Goal: Browse casually

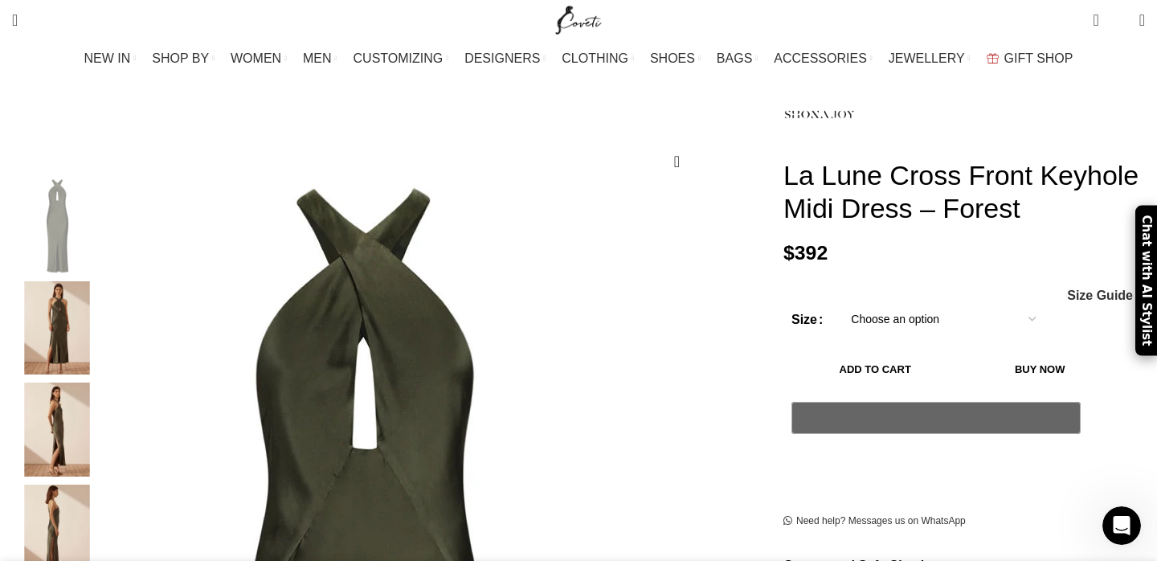
scroll to position [161, 0]
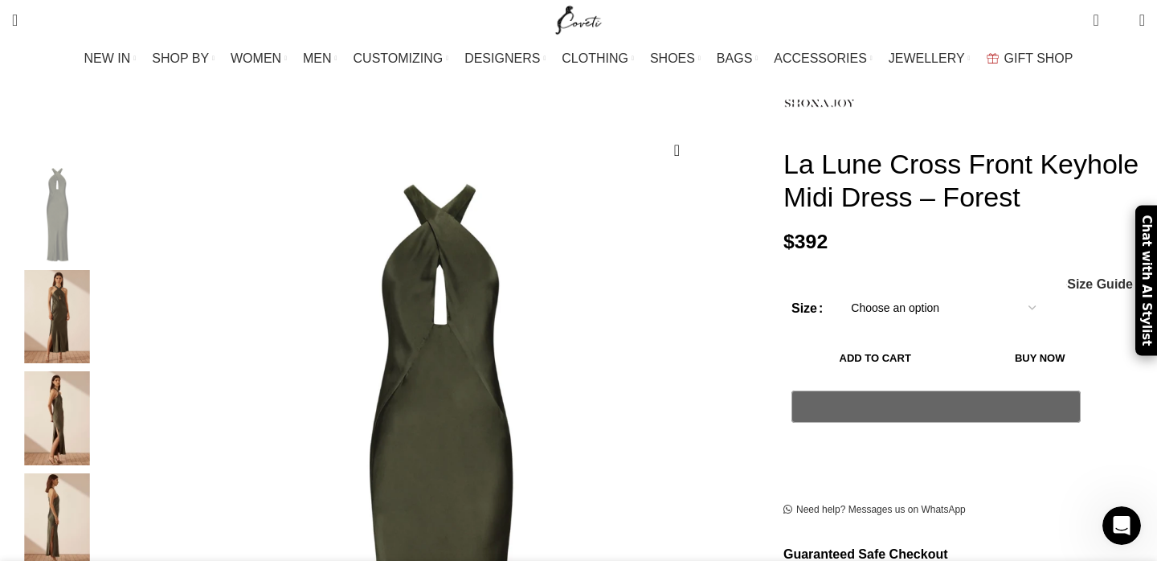
click at [106, 298] on img "2 / 5" at bounding box center [57, 317] width 98 height 94
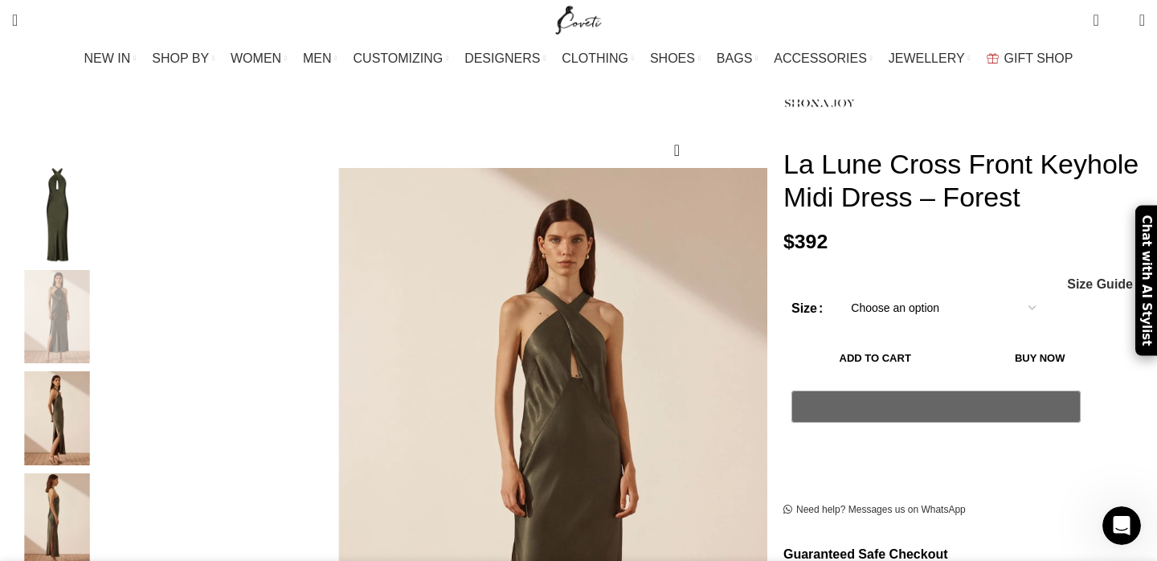
scroll to position [0, 338]
click at [106, 374] on img "3 / 5" at bounding box center [57, 418] width 98 height 94
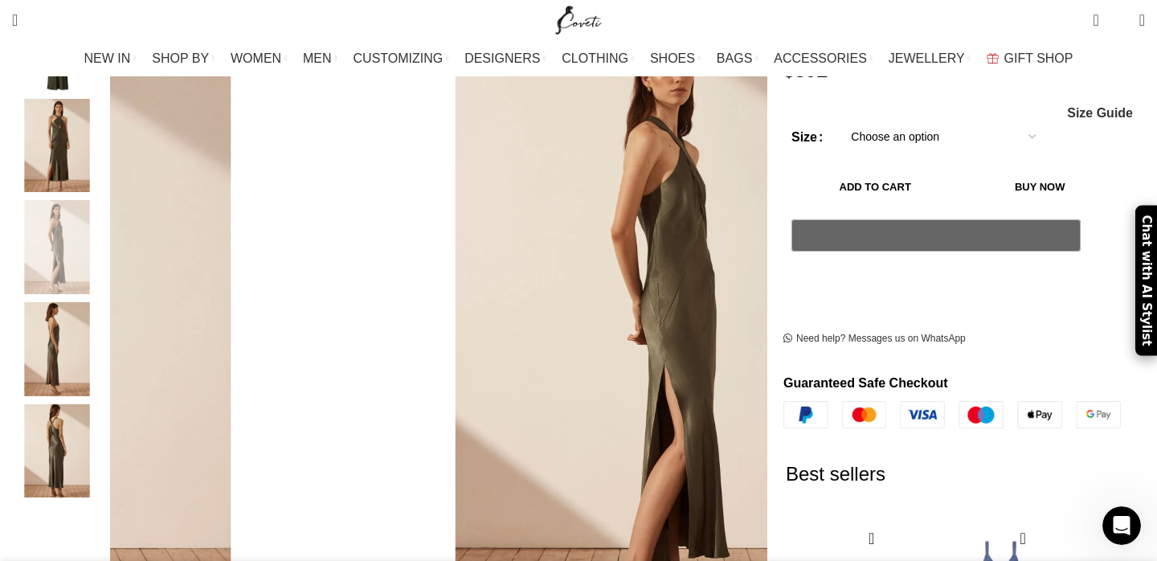
scroll to position [337, 0]
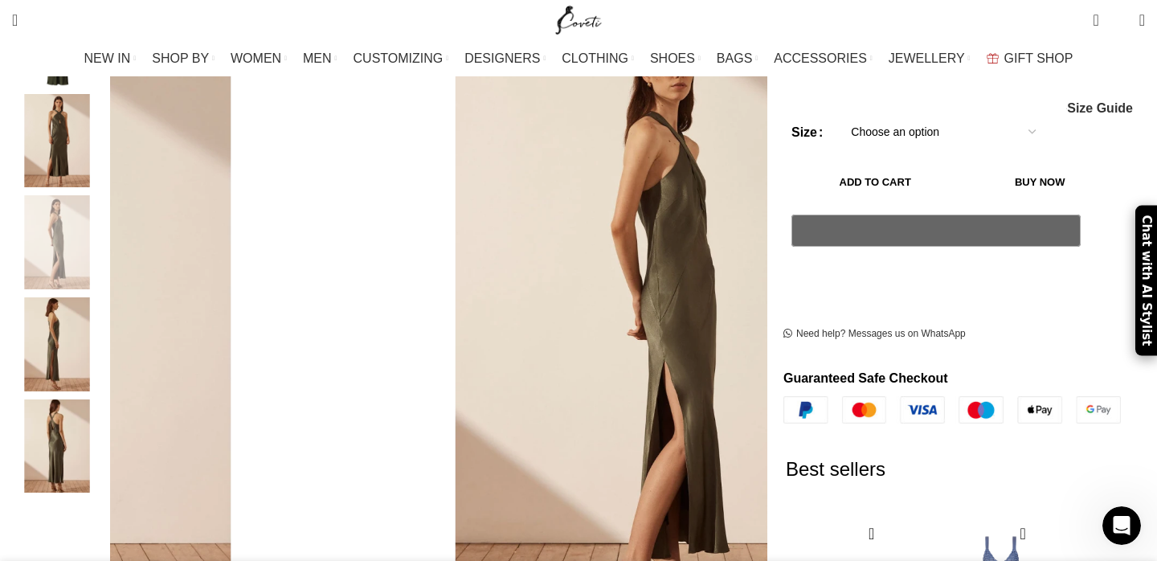
click at [106, 407] on img "5 / 5" at bounding box center [57, 446] width 98 height 94
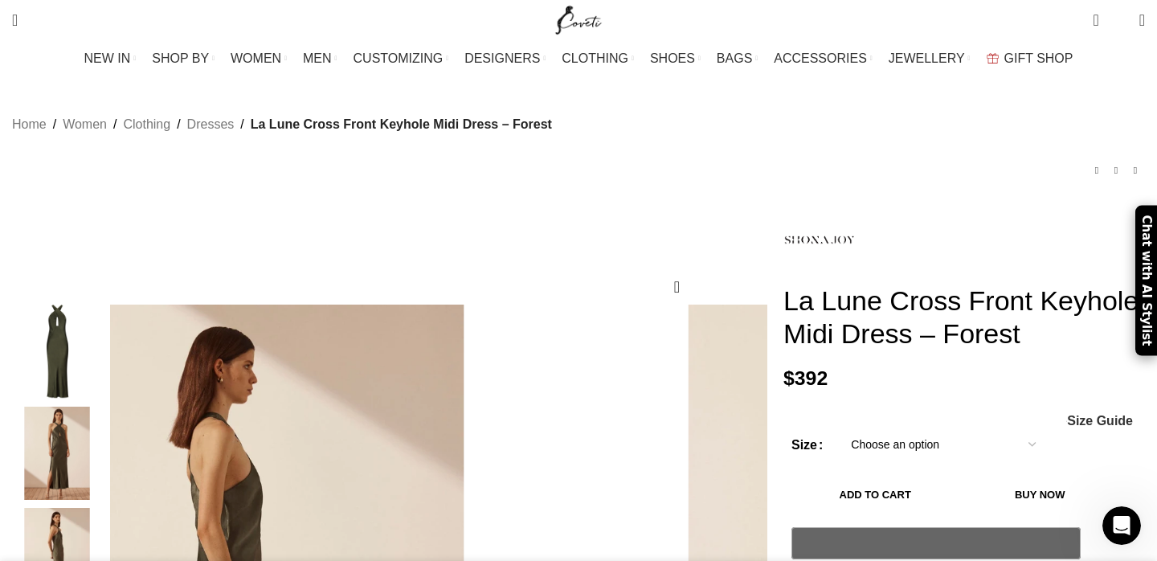
scroll to position [0, 0]
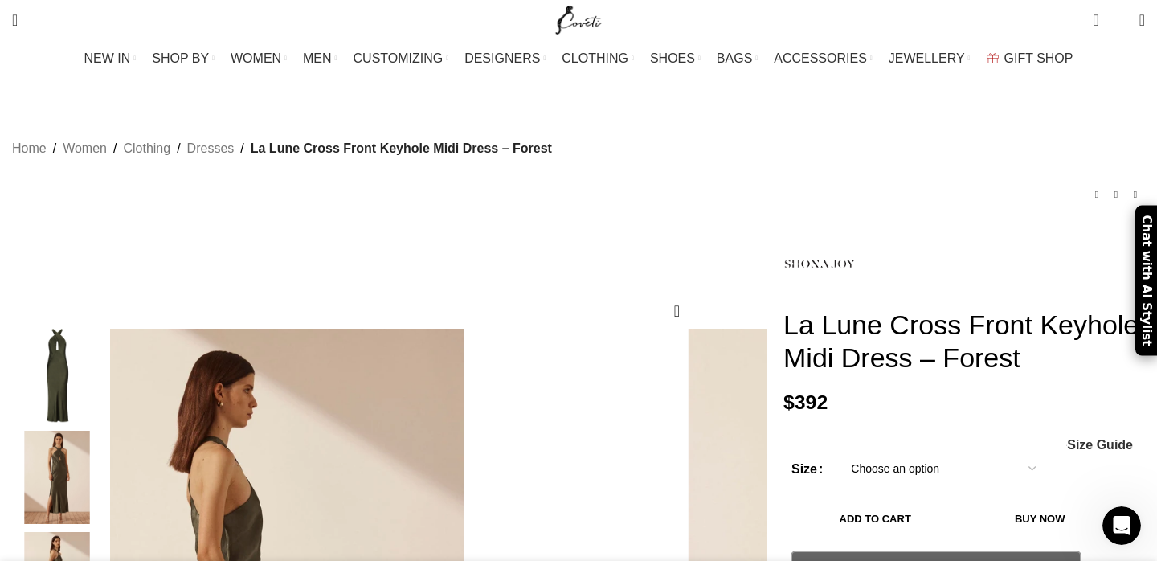
click at [106, 365] on img "1 / 5" at bounding box center [57, 376] width 98 height 94
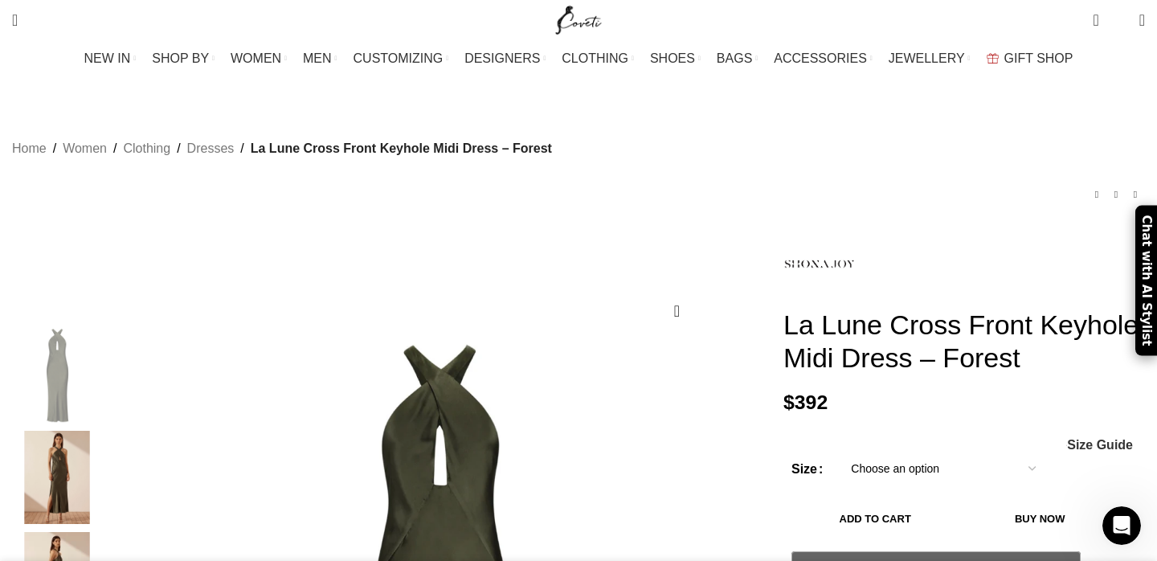
click at [106, 455] on img "2 / 5" at bounding box center [57, 478] width 98 height 94
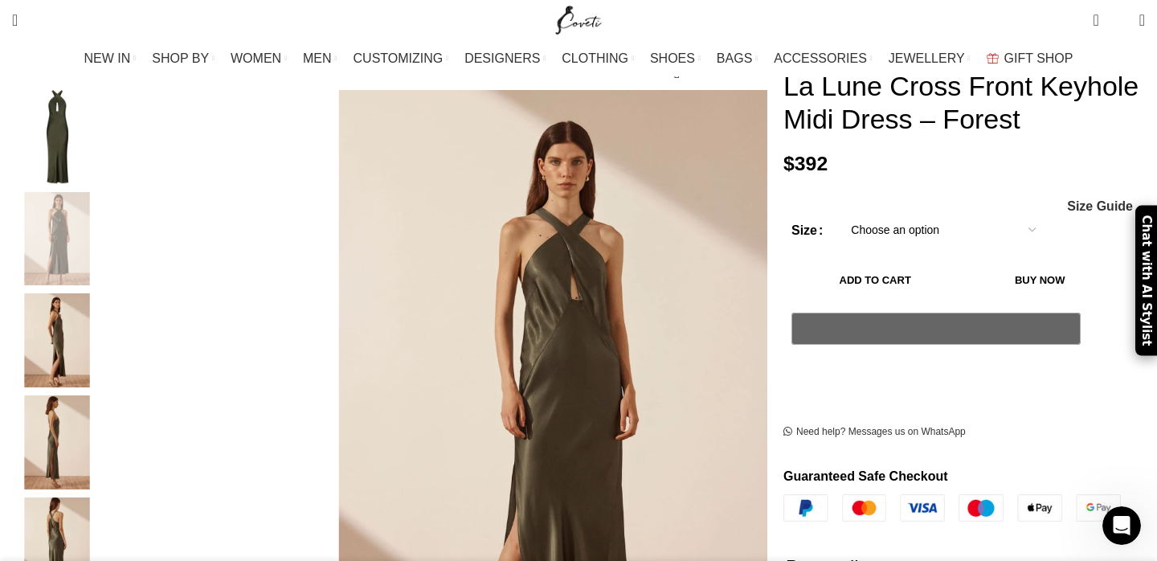
scroll to position [0, 507]
click at [106, 514] on img "5 / 5" at bounding box center [57, 545] width 98 height 94
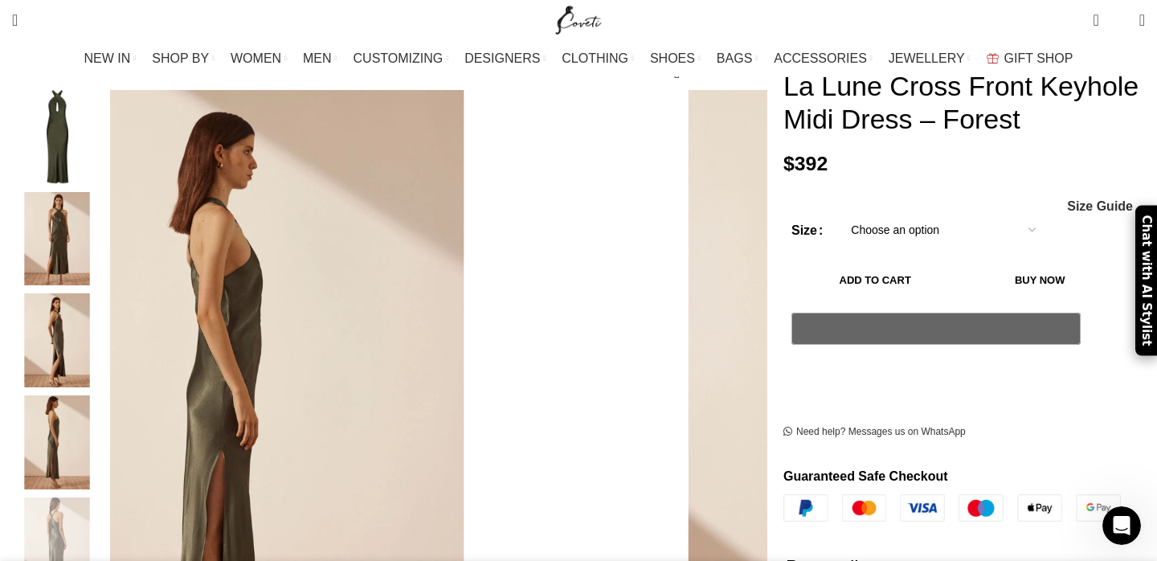
click at [106, 450] on img "4 / 5" at bounding box center [57, 442] width 98 height 94
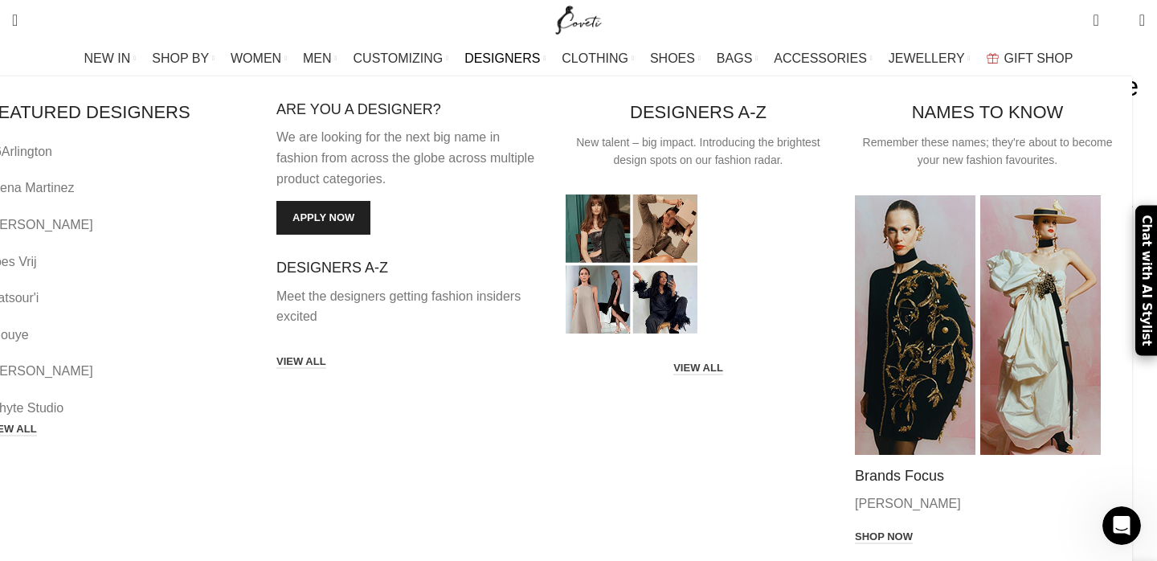
scroll to position [0, 846]
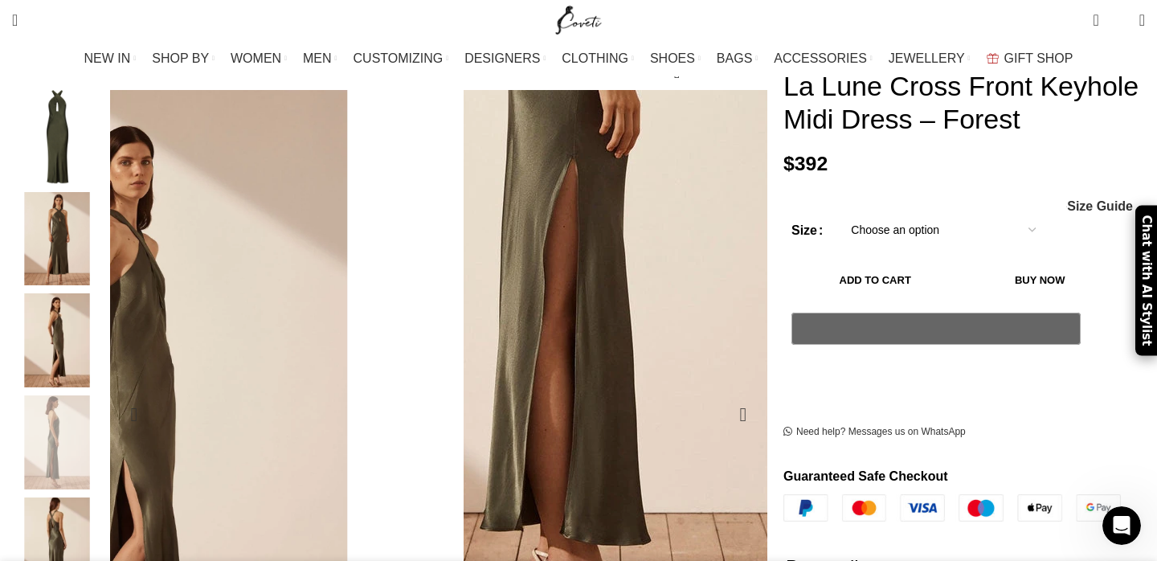
click at [682, 545] on img "4 / 5" at bounding box center [621, 92] width 804 height 1205
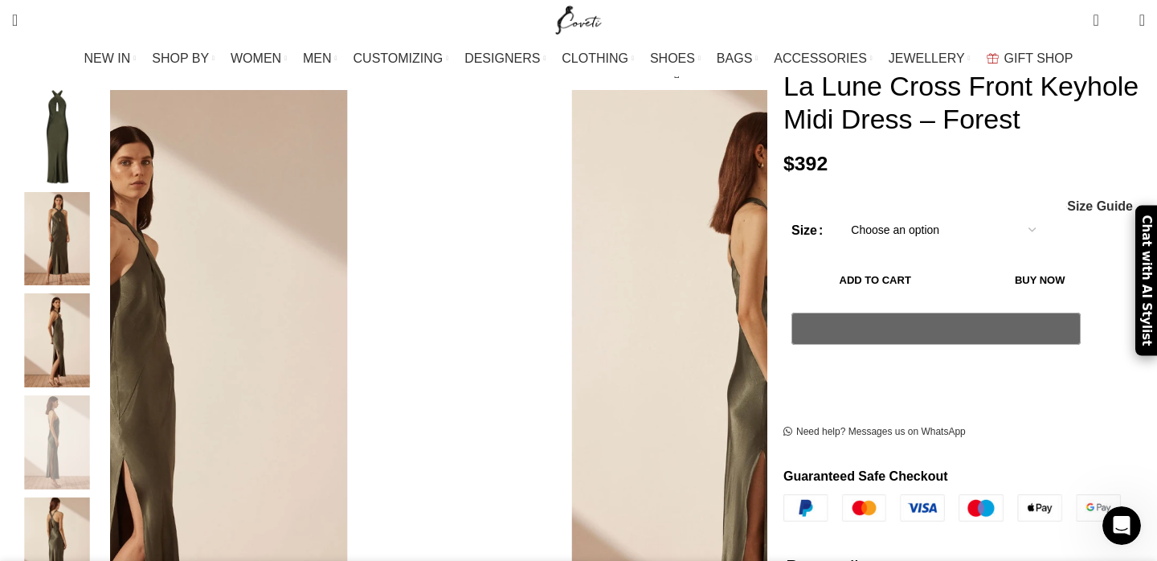
click at [106, 213] on img "2 / 5" at bounding box center [57, 239] width 98 height 94
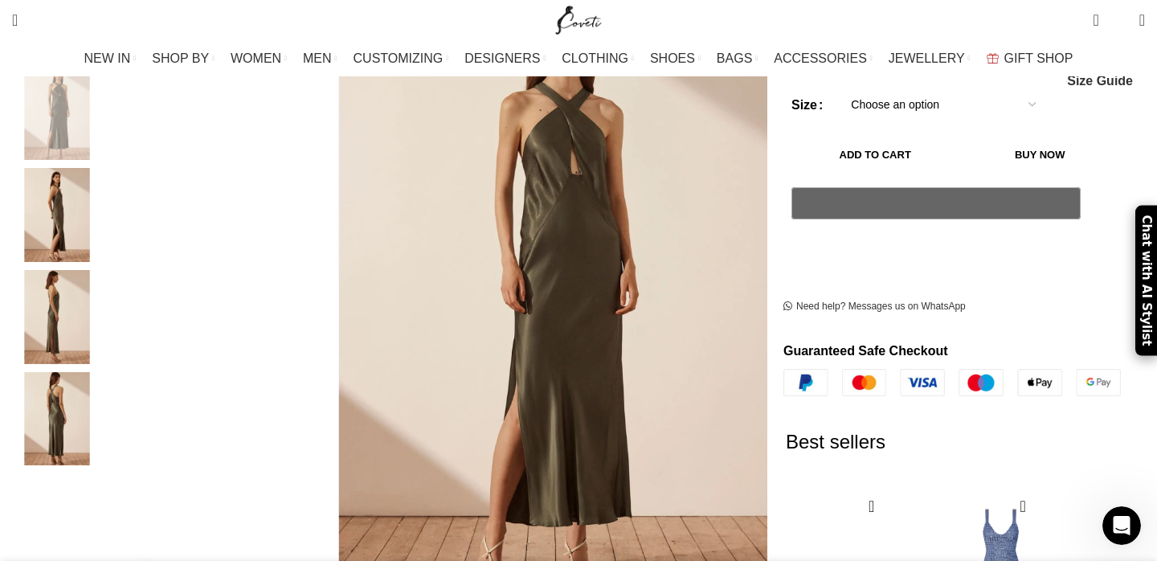
scroll to position [366, 0]
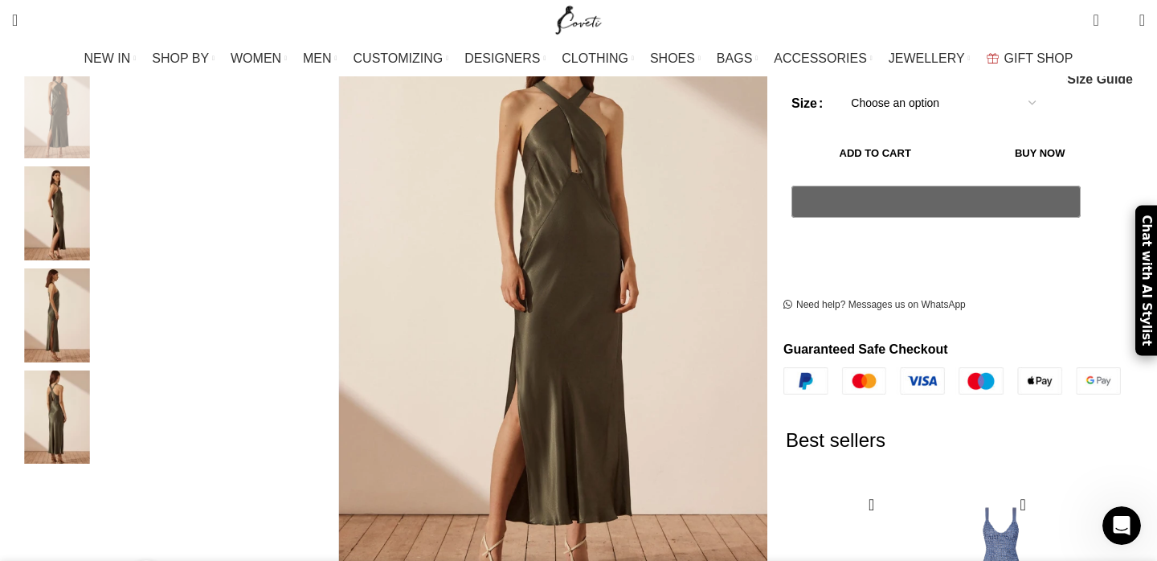
click at [106, 383] on img "5 / 5" at bounding box center [57, 418] width 98 height 94
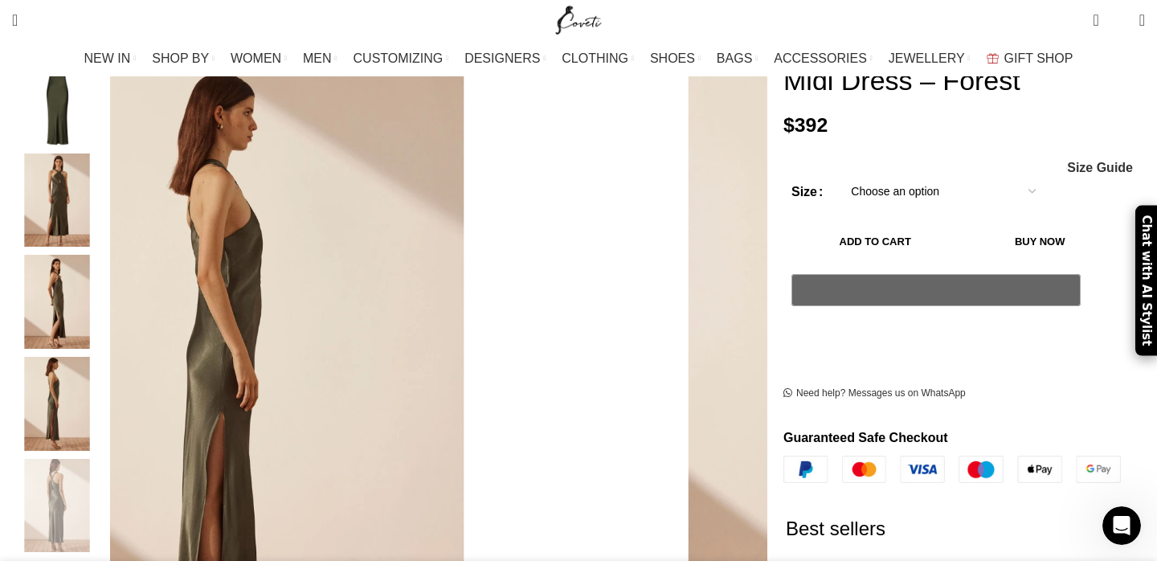
scroll to position [0, 1184]
